Goal: Task Accomplishment & Management: Use online tool/utility

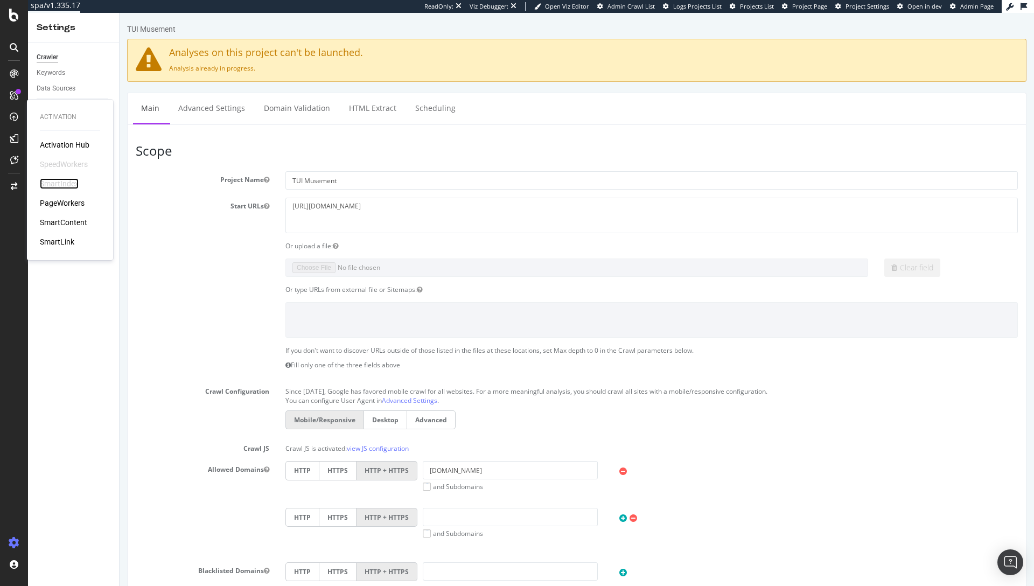
click at [52, 184] on div "SmartIndex" at bounding box center [59, 183] width 39 height 11
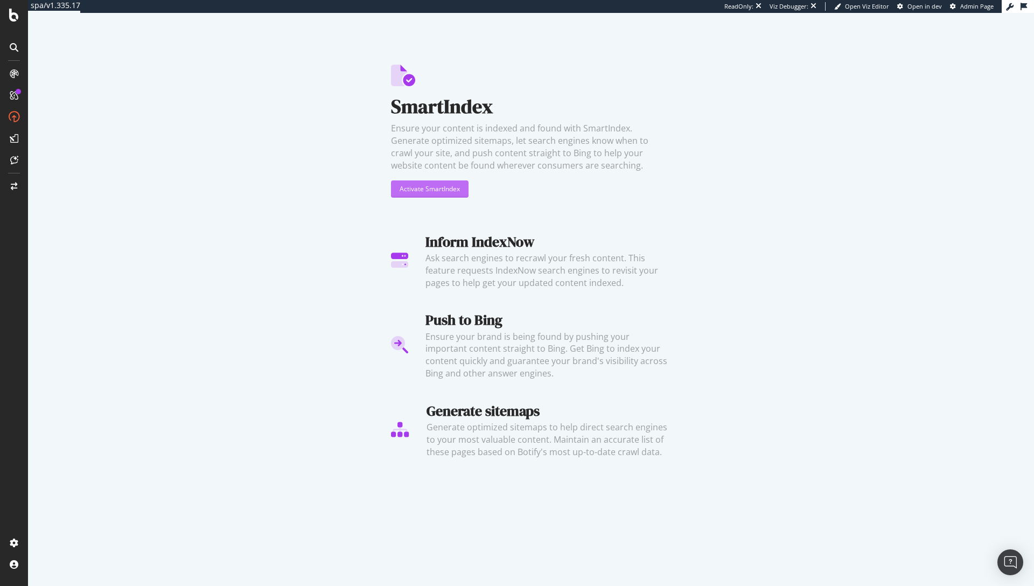
click at [451, 186] on div "Activate SmartIndex" at bounding box center [430, 188] width 60 height 9
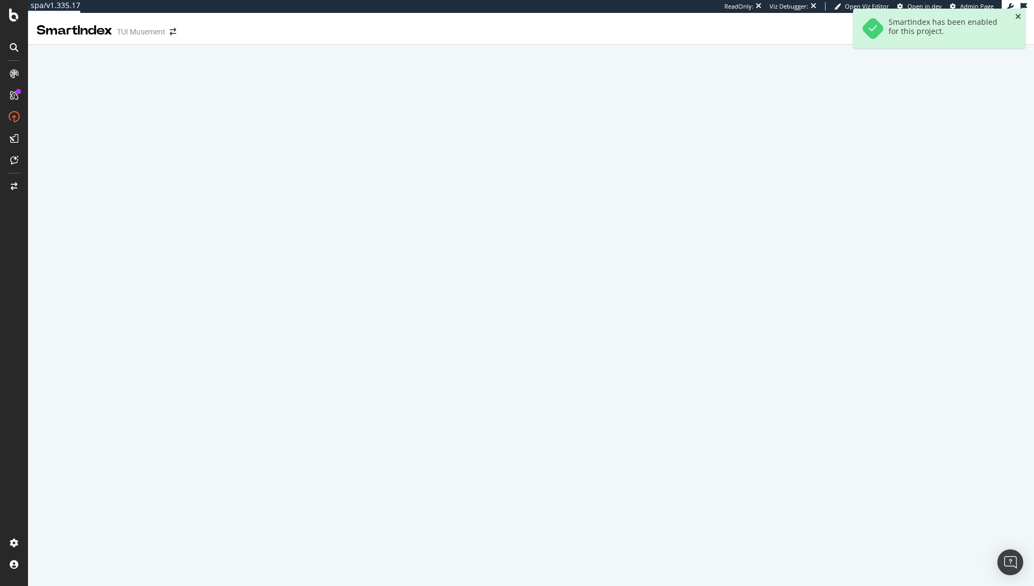
click at [1017, 18] on icon "close toast" at bounding box center [1019, 17] width 6 height 8
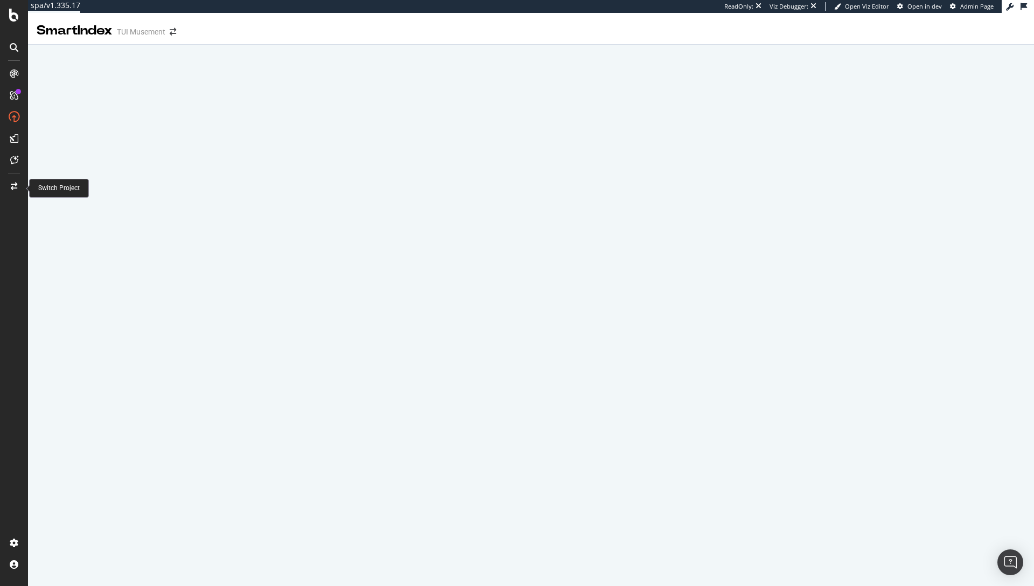
click at [12, 186] on icon at bounding box center [14, 187] width 6 height 8
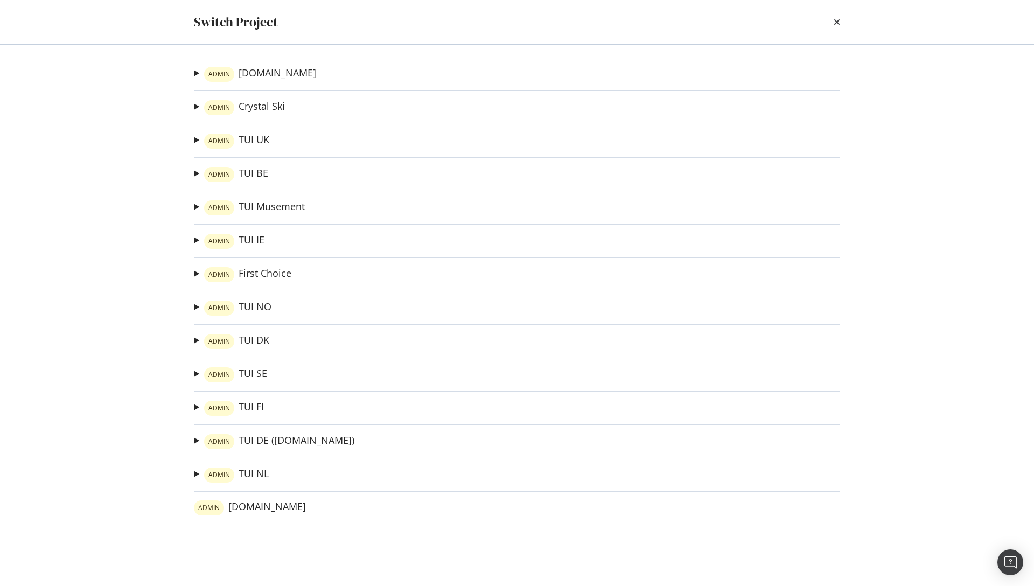
click at [252, 373] on link "ADMIN TUI SE" at bounding box center [235, 374] width 63 height 15
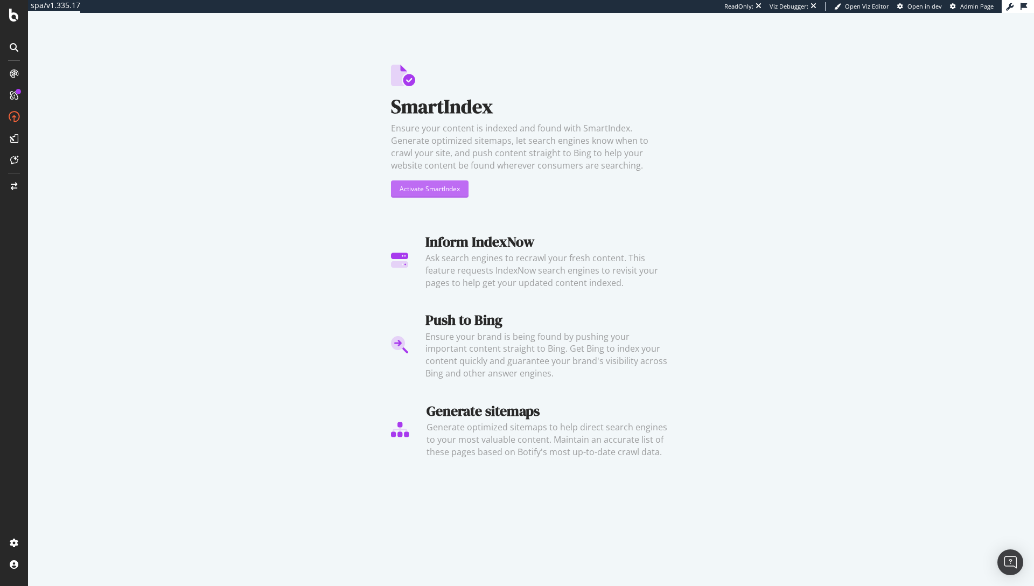
click at [461, 193] on button "Activate SmartIndex" at bounding box center [430, 188] width 78 height 17
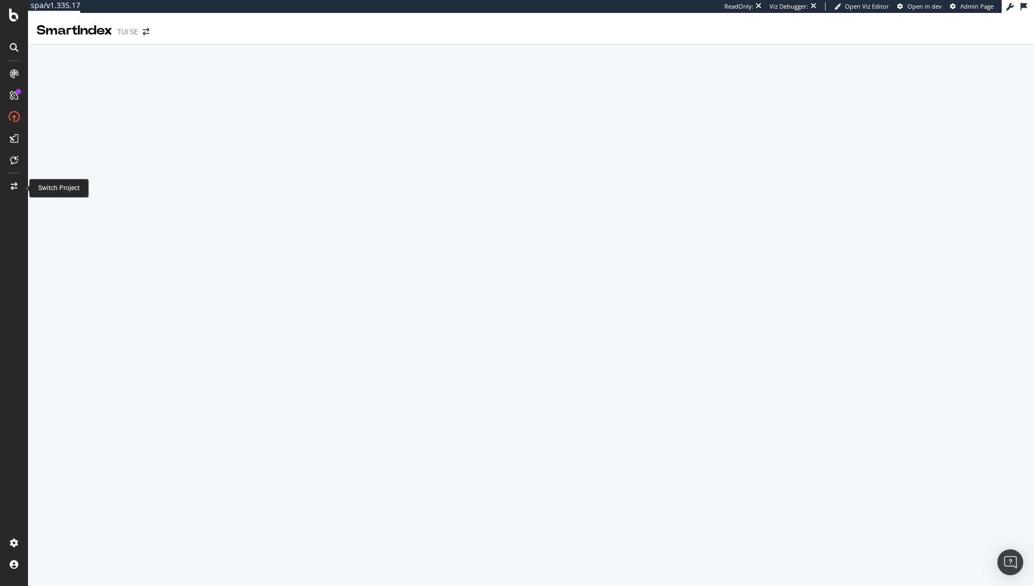
click at [12, 189] on icon at bounding box center [14, 187] width 6 height 8
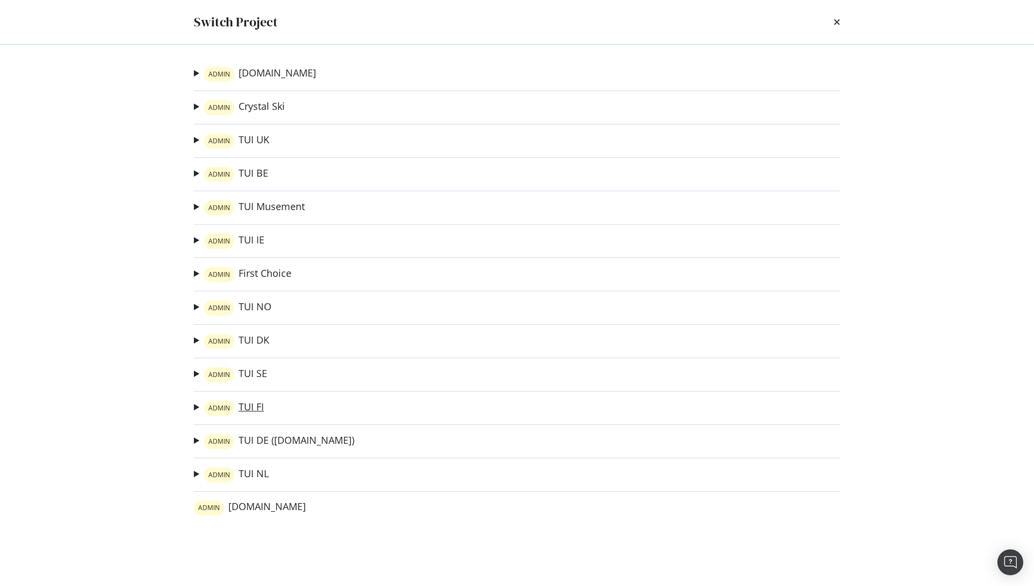
click at [247, 409] on link "ADMIN TUI FI" at bounding box center [234, 408] width 60 height 15
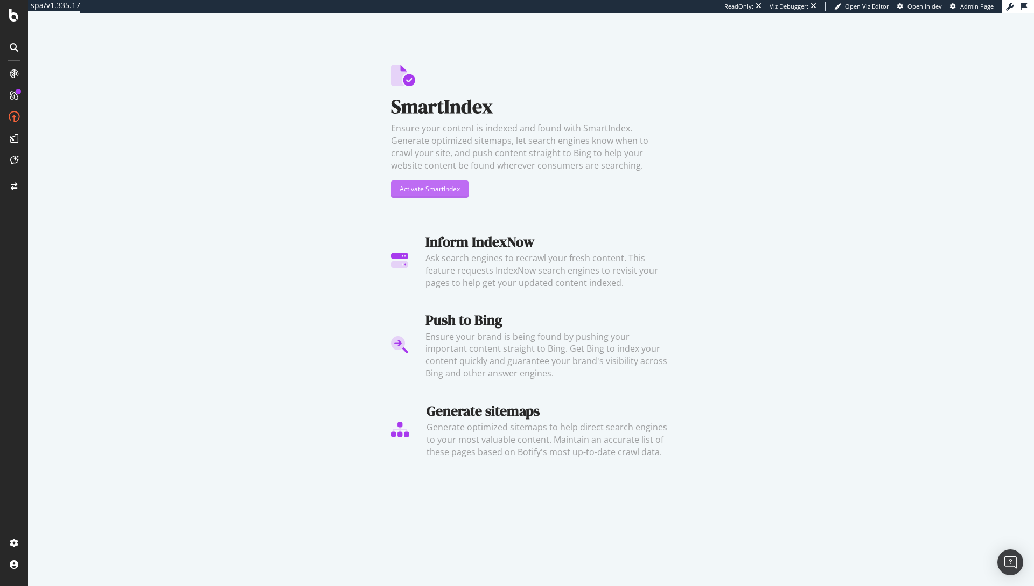
click at [458, 194] on div "Activate SmartIndex" at bounding box center [430, 189] width 60 height 16
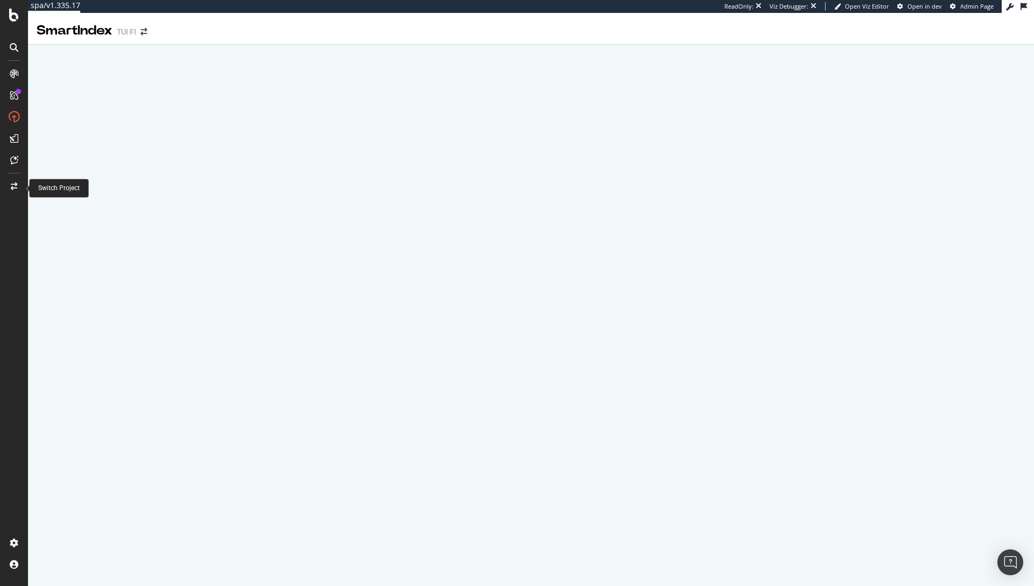
click at [16, 178] on div at bounding box center [14, 186] width 26 height 17
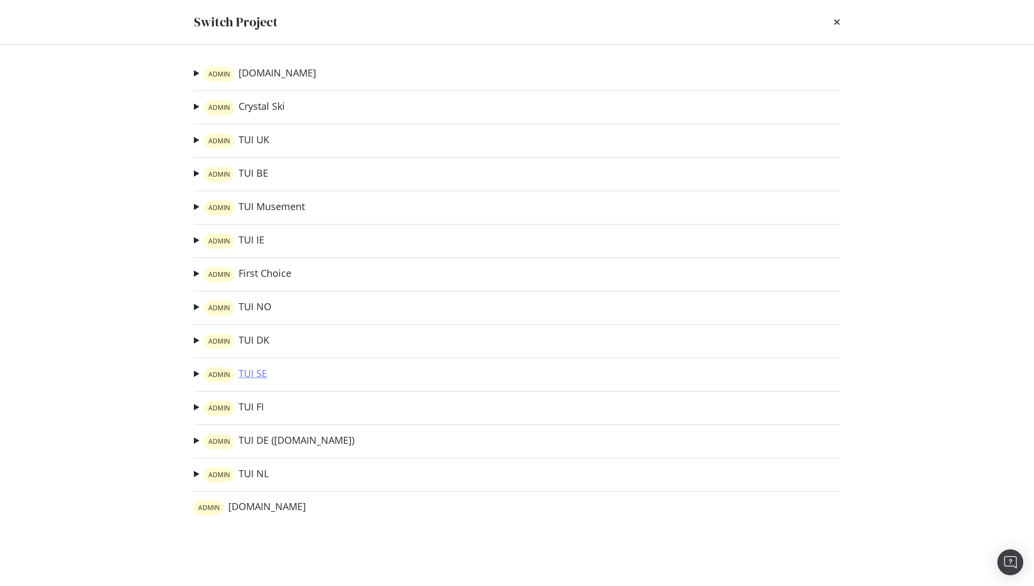
drag, startPoint x: 261, startPoint y: 360, endPoint x: 257, endPoint y: 373, distance: 13.1
click at [259, 368] on div "ADMIN Tui.fr Le Voyaging Ad-Hoc Project TUI FR - Preprod Ad-Hoc Project Store L…" at bounding box center [517, 315] width 690 height 541
click at [257, 373] on link "ADMIN TUI SE" at bounding box center [235, 374] width 63 height 15
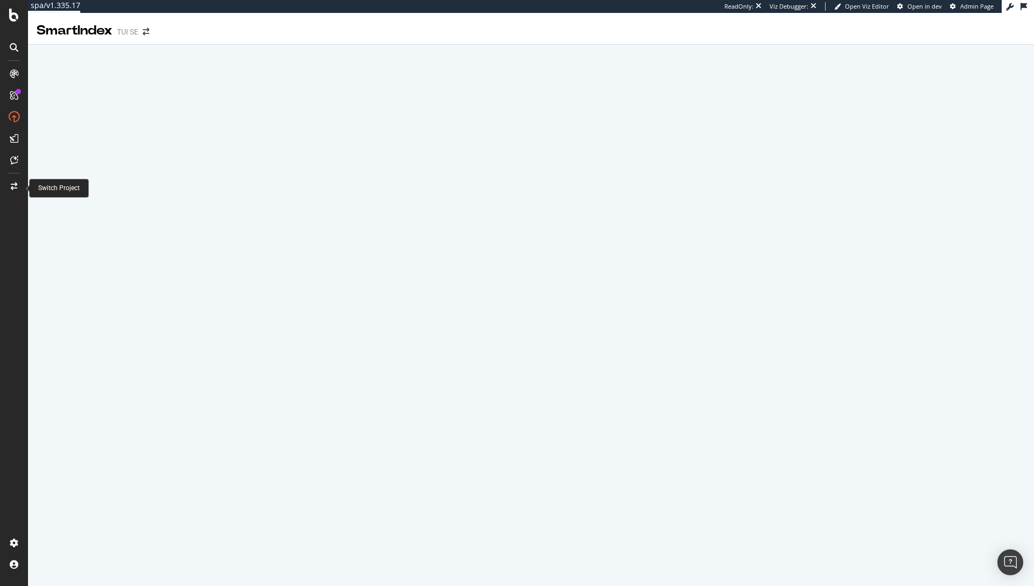
click at [20, 196] on span at bounding box center [14, 189] width 26 height 22
click at [19, 187] on div at bounding box center [14, 186] width 26 height 17
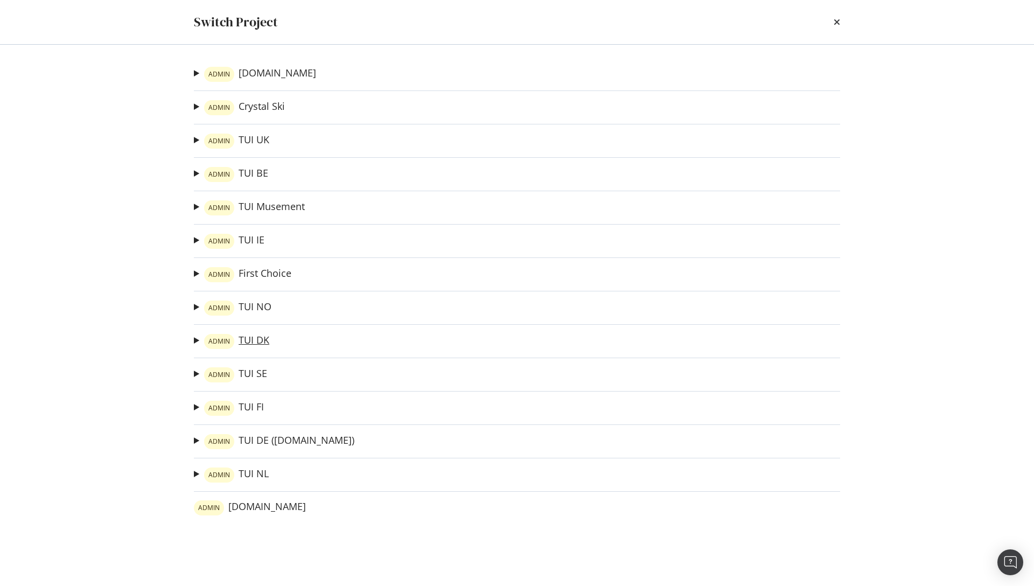
click at [249, 336] on link "ADMIN TUI DK" at bounding box center [236, 341] width 65 height 15
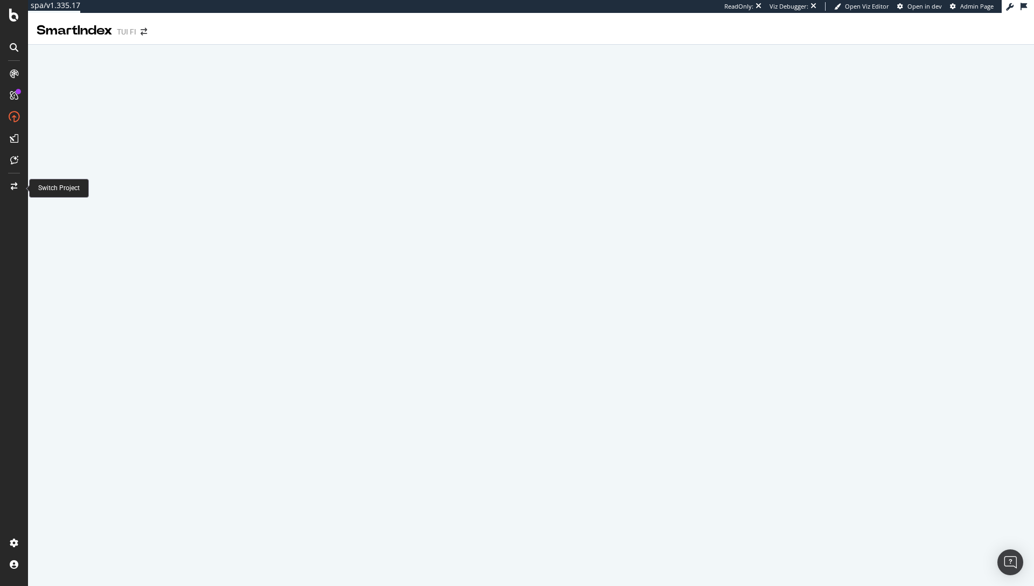
click at [16, 189] on icon at bounding box center [14, 187] width 6 height 8
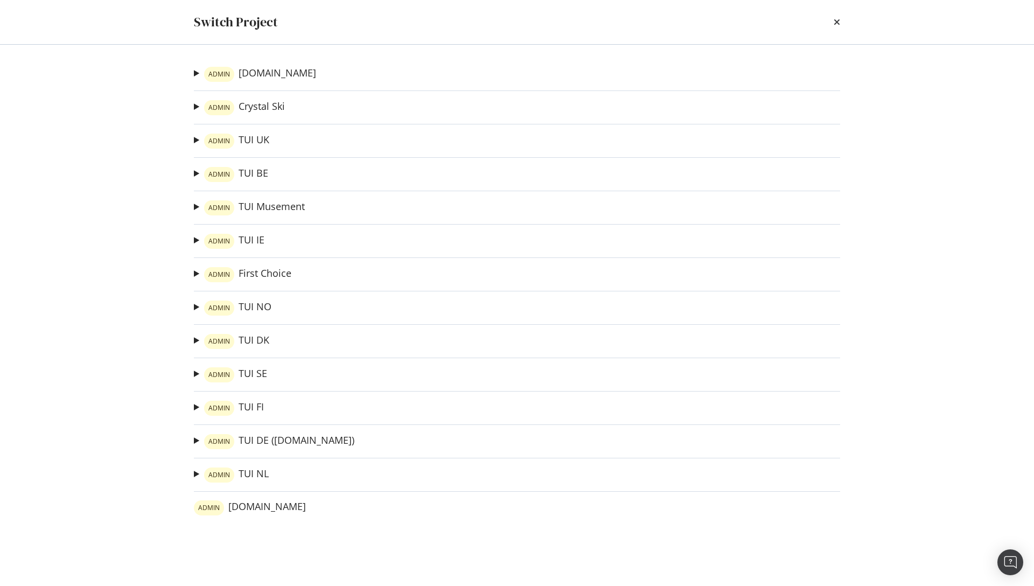
click at [251, 450] on div "ADMIN Tui.fr Le Voyaging Ad-Hoc Project TUI FR - Preprod Ad-Hoc Project Store L…" at bounding box center [517, 315] width 690 height 541
click at [242, 339] on link "ADMIN TUI DK" at bounding box center [236, 341] width 65 height 15
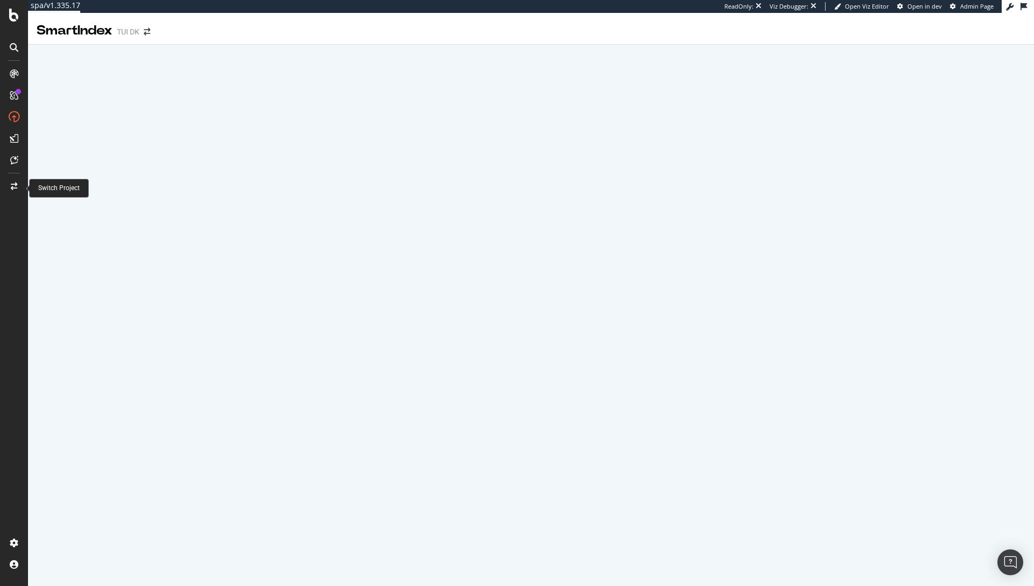
click at [8, 182] on div at bounding box center [14, 186] width 26 height 17
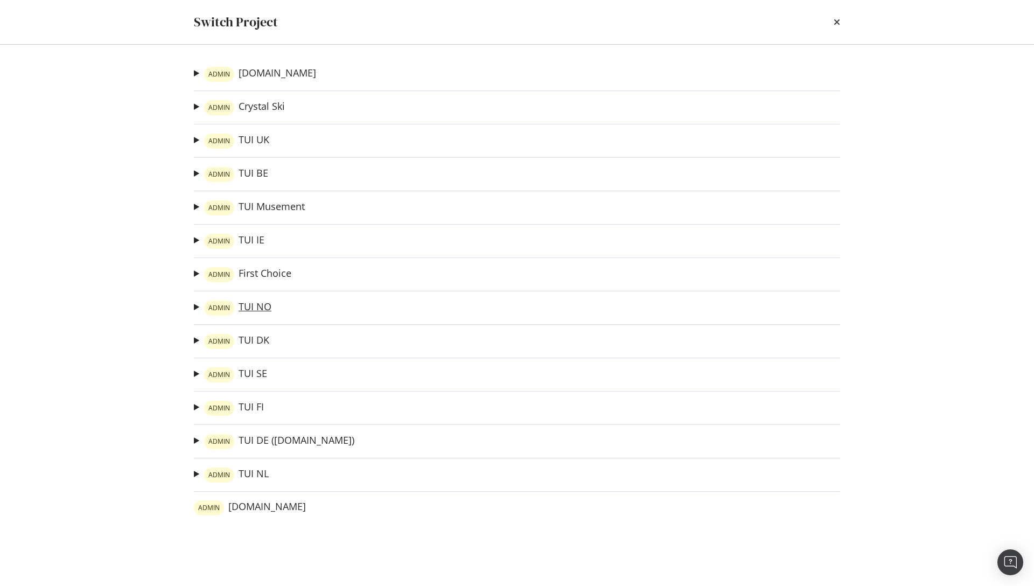
click at [251, 307] on link "ADMIN TUI NO" at bounding box center [237, 308] width 67 height 15
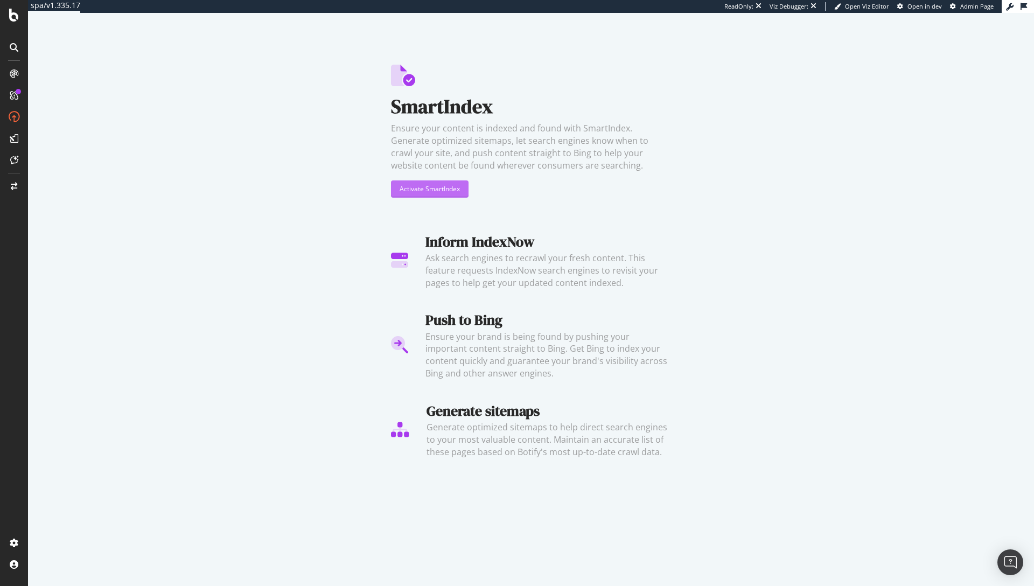
click at [429, 181] on div "Activate SmartIndex" at bounding box center [430, 189] width 60 height 16
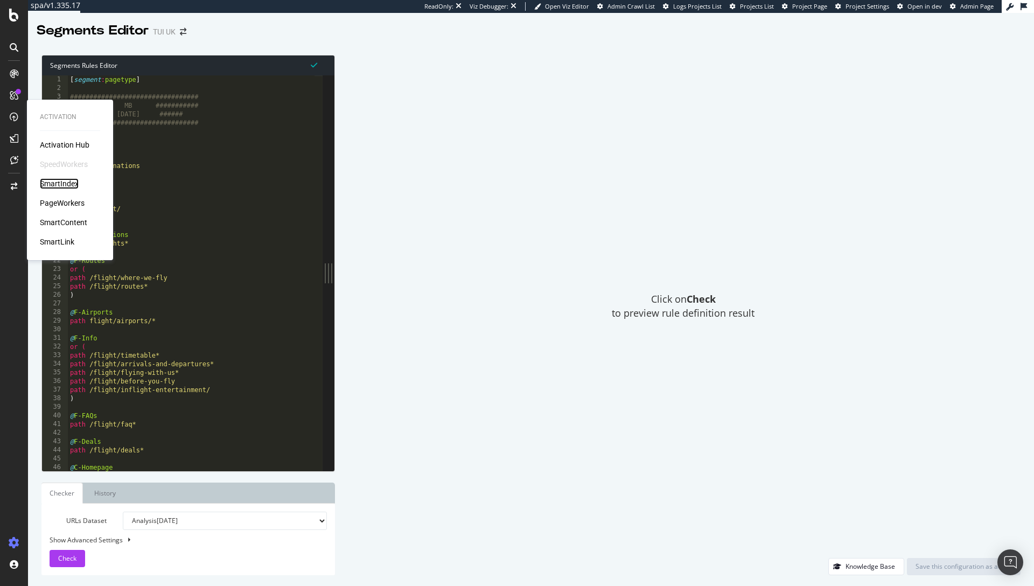
click at [52, 184] on div "SmartIndex" at bounding box center [59, 183] width 39 height 11
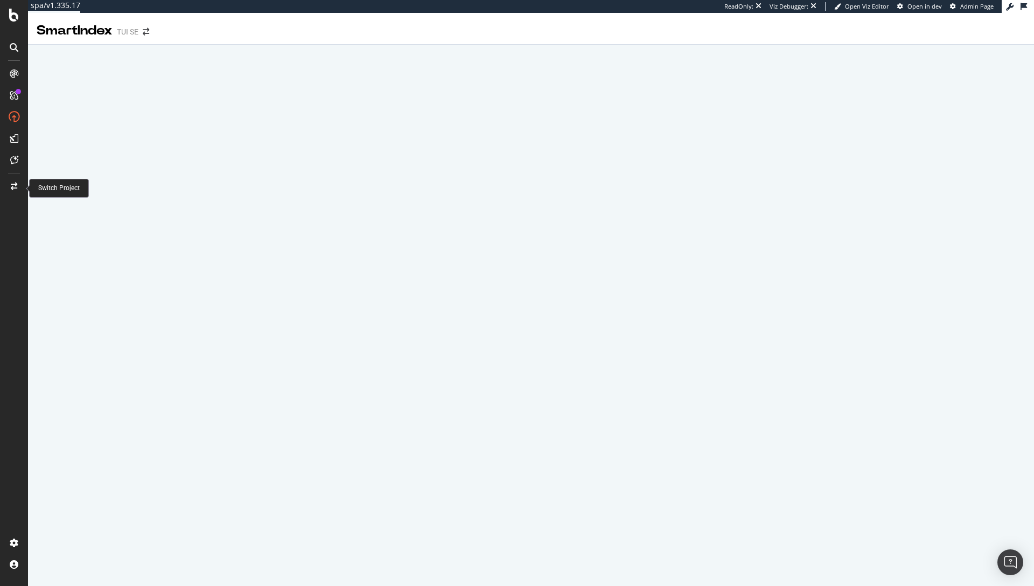
click at [18, 182] on div at bounding box center [14, 186] width 26 height 17
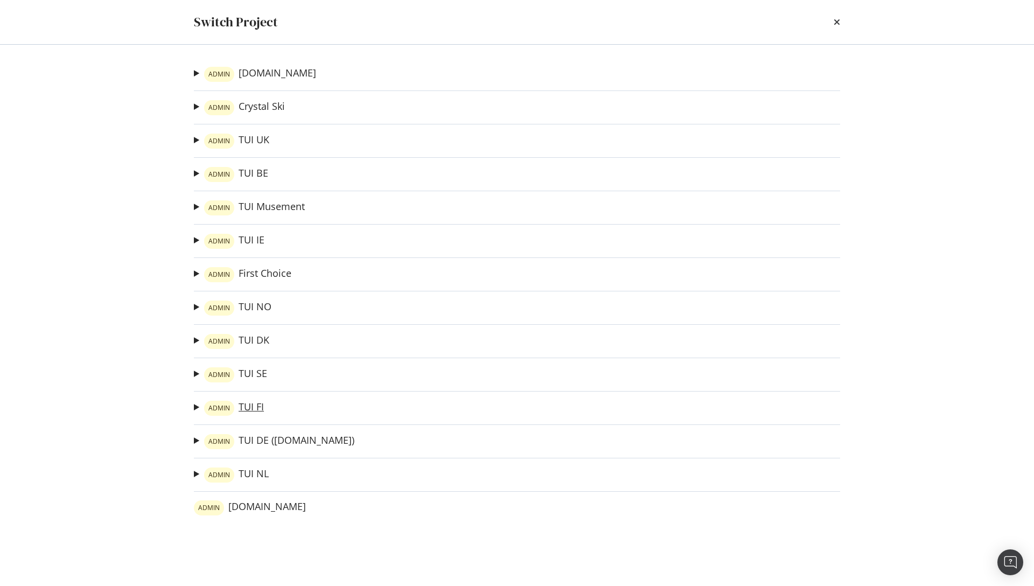
click at [254, 407] on link "ADMIN TUI FI" at bounding box center [234, 408] width 60 height 15
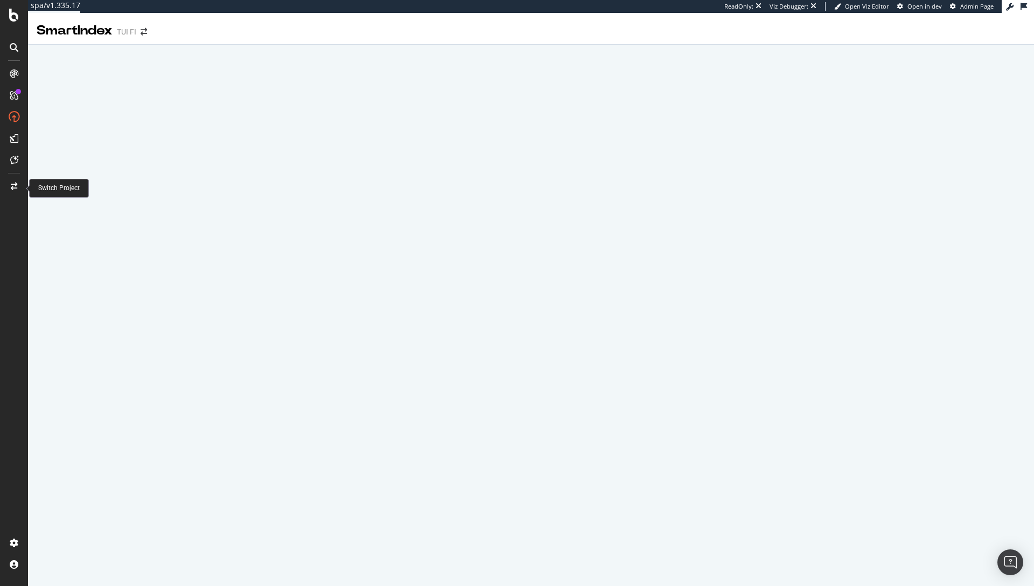
click at [9, 189] on div at bounding box center [14, 186] width 26 height 17
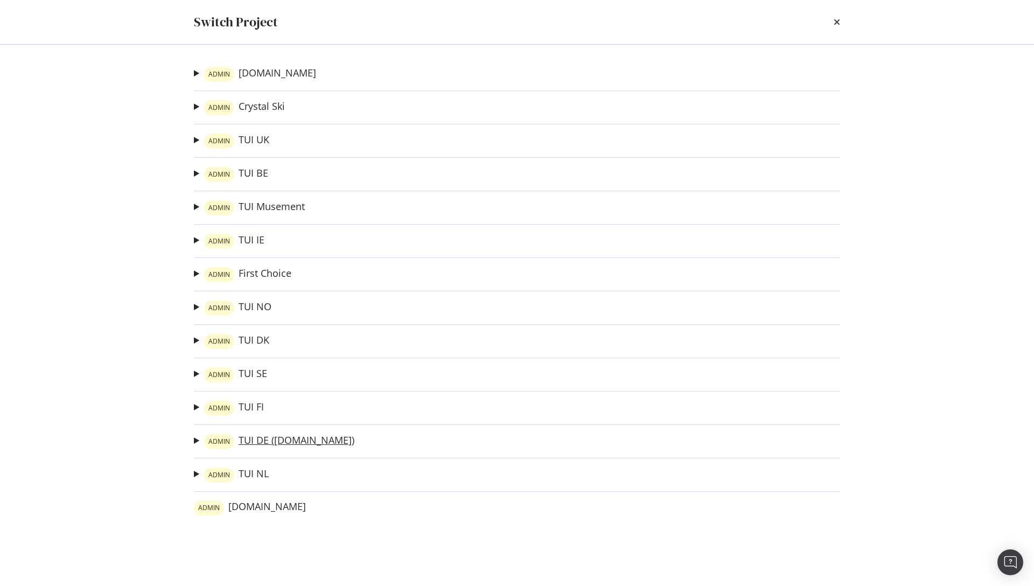
click at [264, 437] on link "ADMIN TUI DE ([DOMAIN_NAME])" at bounding box center [279, 441] width 150 height 15
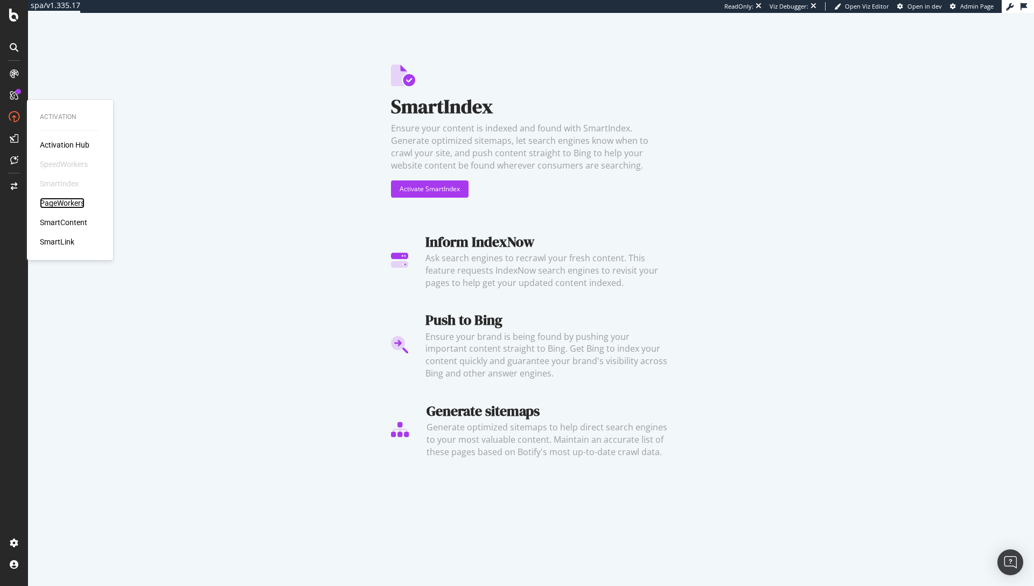
click at [63, 203] on div "PageWorkers" at bounding box center [62, 203] width 45 height 11
